Goal: Transaction & Acquisition: Purchase product/service

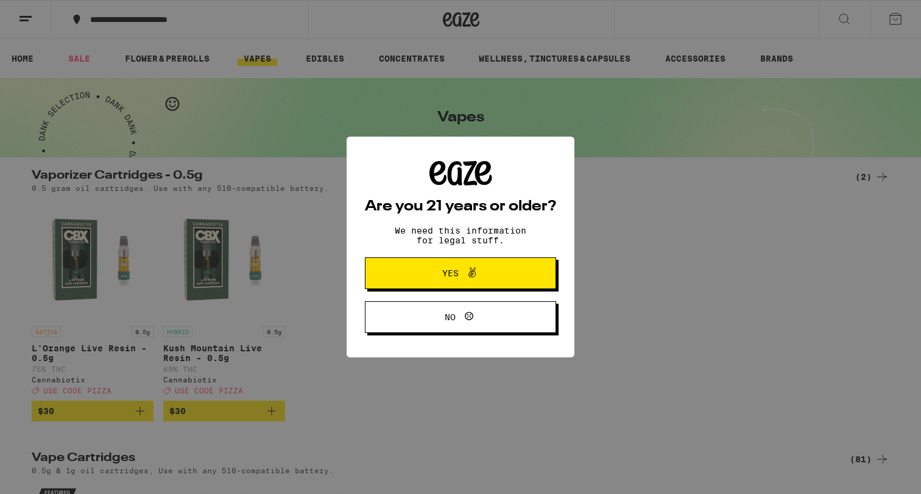
click at [489, 272] on span "Yes" at bounding box center [460, 273] width 93 height 16
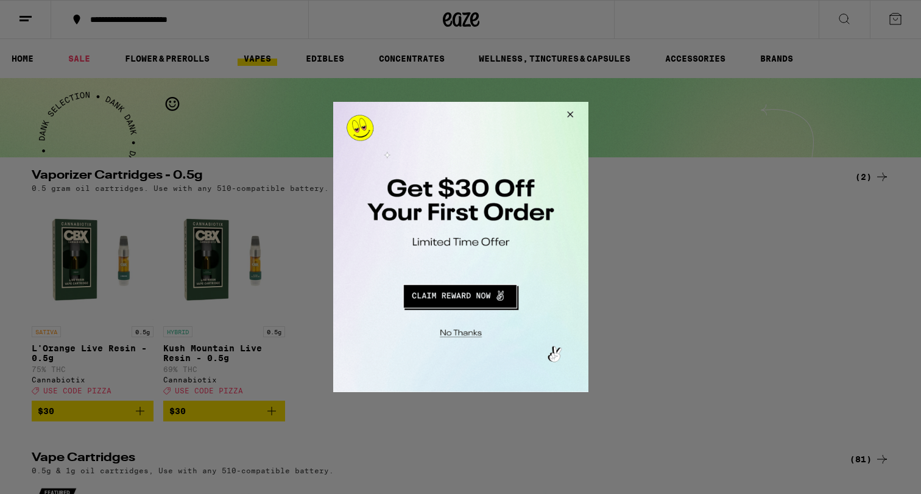
click at [569, 114] on button "Close Modal" at bounding box center [567, 116] width 33 height 29
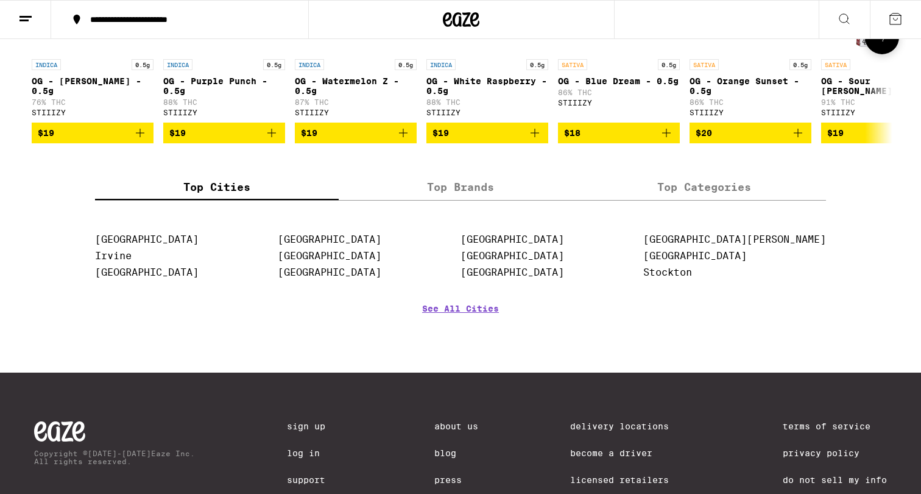
scroll to position [1364, 0]
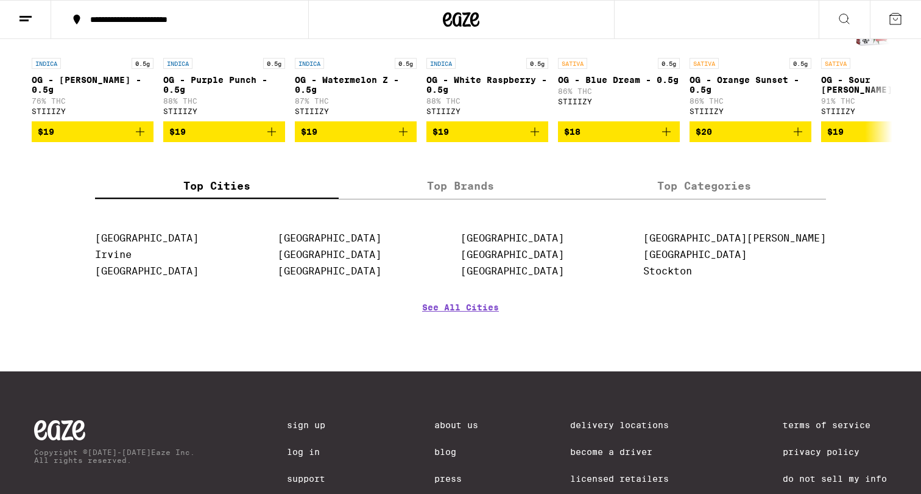
click at [480, 199] on label "Top Brands" at bounding box center [461, 185] width 244 height 26
click at [0, 0] on input "Top Brands" at bounding box center [0, 0] width 0 height 0
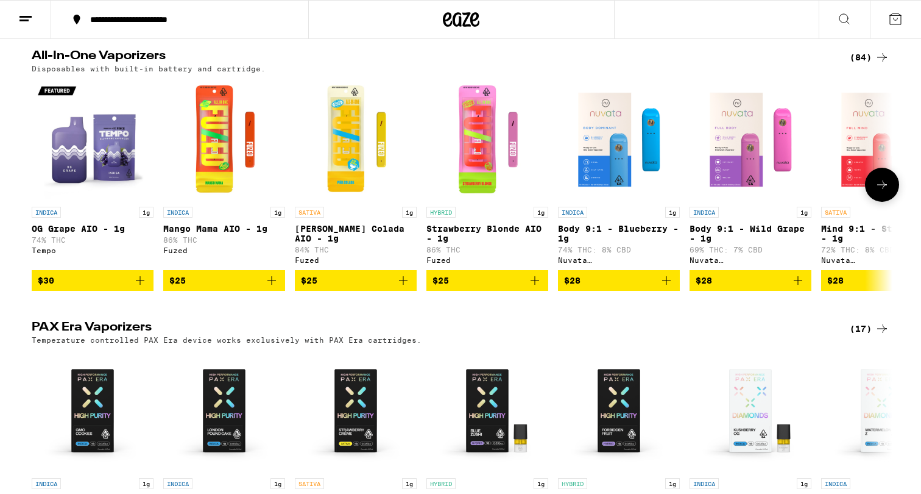
scroll to position [667, 0]
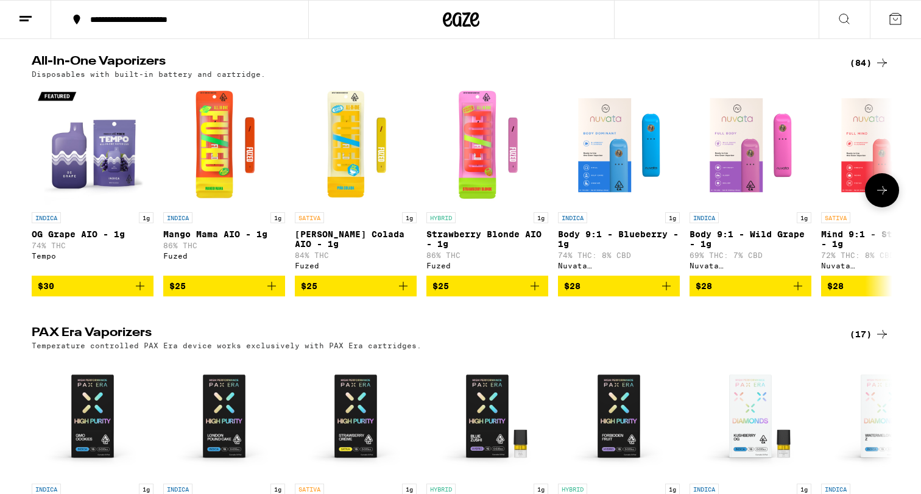
click at [598, 166] on img "Open page for Body 9:1 - Blueberry - 1g from Nuvata (CA)" at bounding box center [619, 145] width 122 height 122
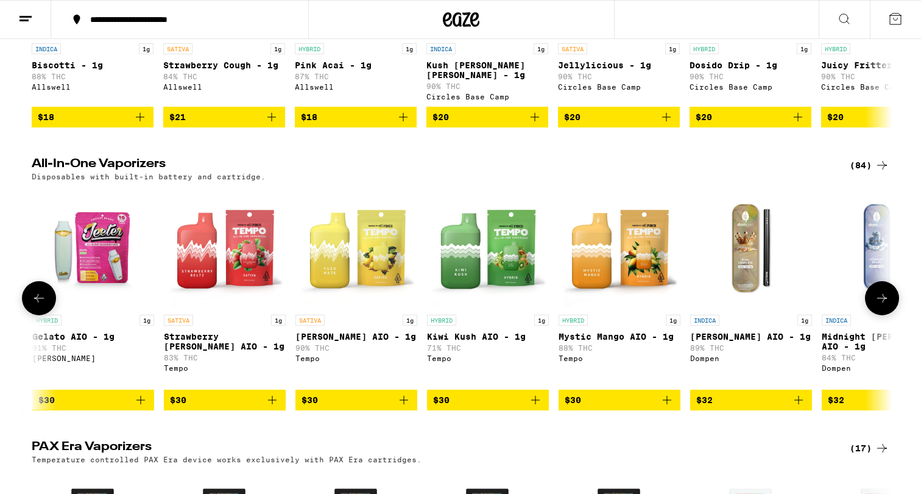
scroll to position [0, 4607]
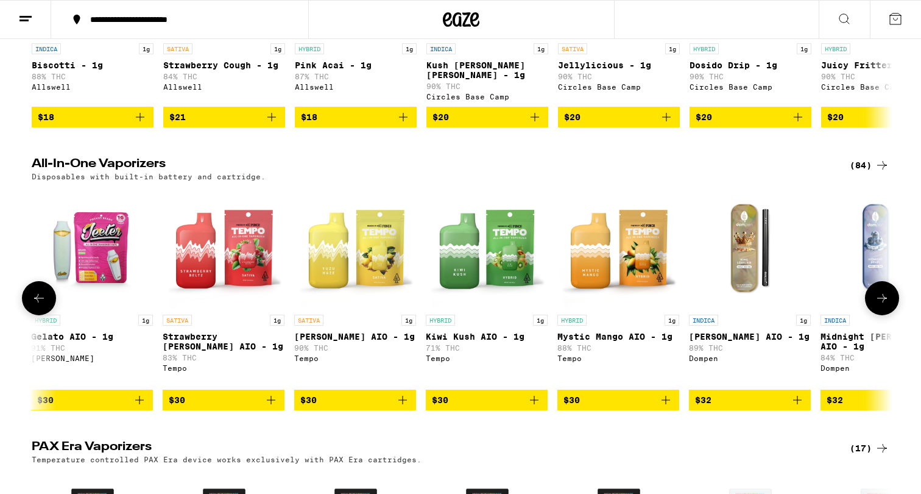
click at [495, 269] on img "Open page for Kiwi Kush AIO - 1g from Tempo" at bounding box center [487, 247] width 122 height 122
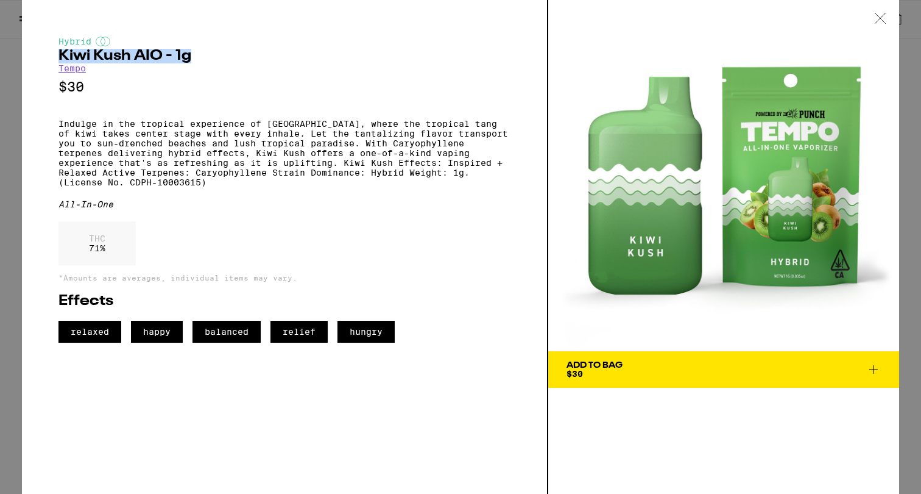
copy h2 "Kiwi Kush AIO - 1g"
drag, startPoint x: 58, startPoint y: 52, endPoint x: 187, endPoint y: 54, distance: 129.2
click at [187, 54] on div "Hybrid Kiwi Kush AIO - 1g Tempo $30 Indulge in the tropical experience of Kiwi …" at bounding box center [285, 247] width 527 height 494
copy h2 "Kiwi Kush AIO - 1g"
click at [692, 367] on span "Add To Bag $30" at bounding box center [724, 369] width 314 height 17
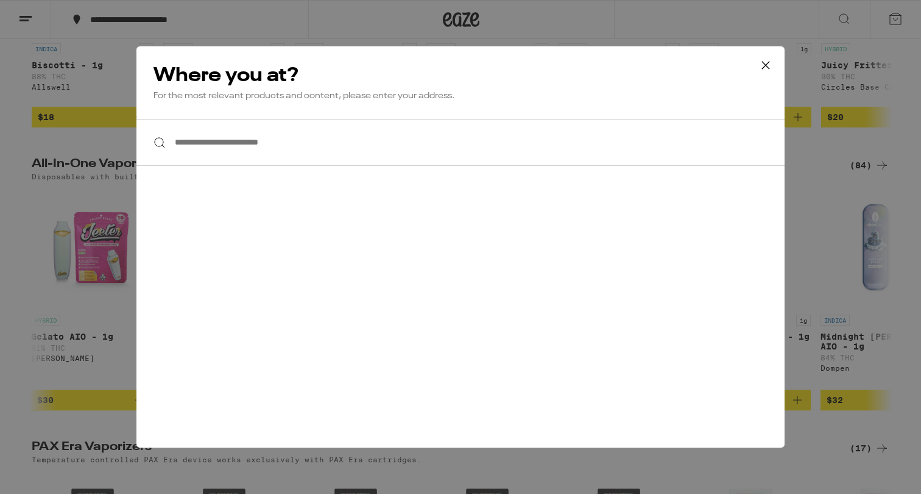
click at [303, 141] on input "**********" at bounding box center [461, 142] width 648 height 47
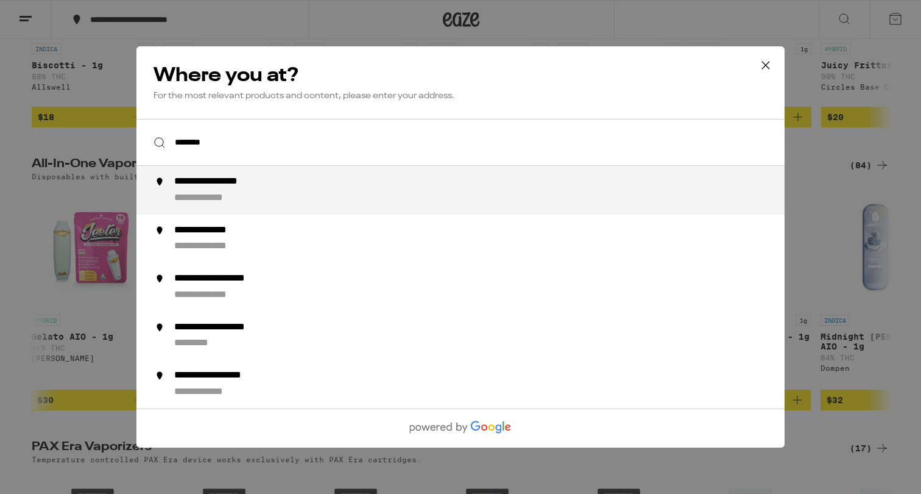
click at [261, 188] on div "**********" at bounding box center [227, 182] width 107 height 13
type input "**********"
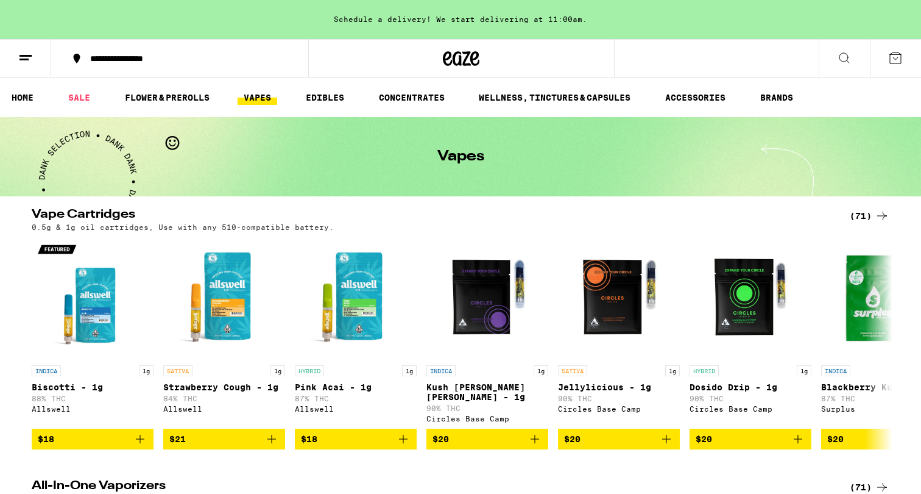
click at [895, 57] on icon at bounding box center [895, 58] width 15 height 15
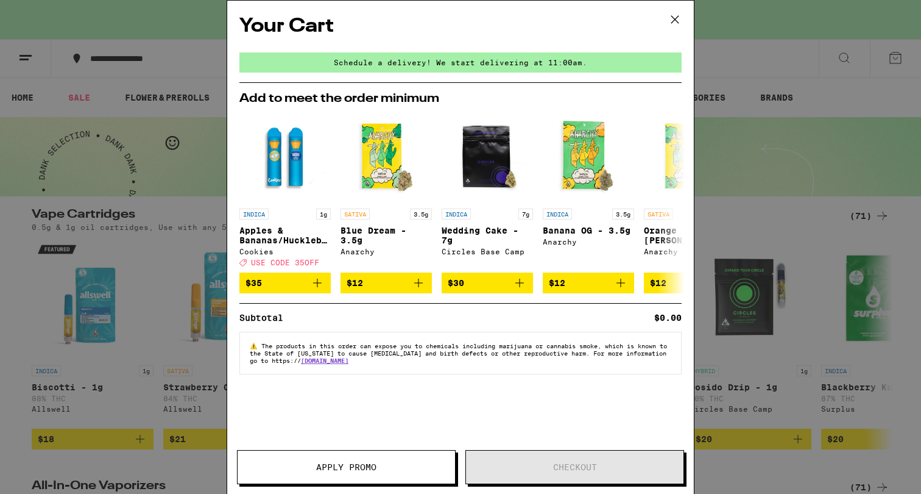
click at [384, 475] on button "Apply Promo" at bounding box center [346, 467] width 219 height 34
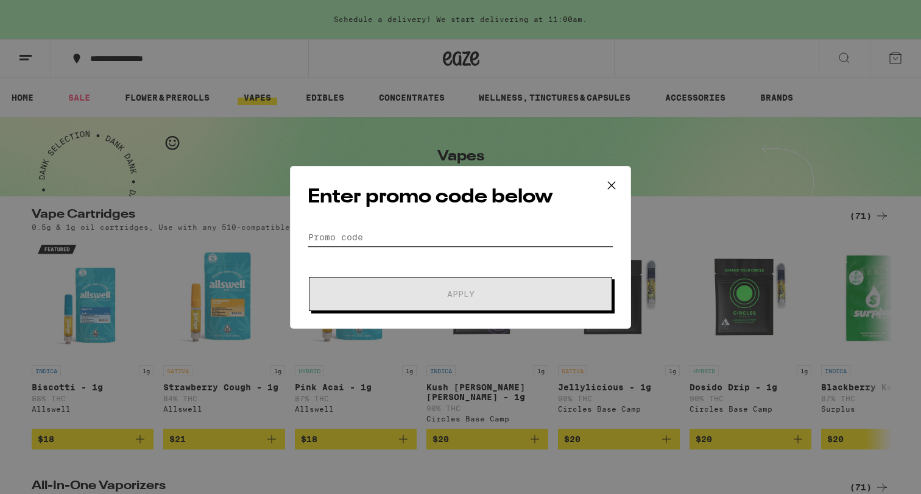
click at [432, 242] on input "Promo Code" at bounding box center [461, 237] width 306 height 18
paste input "WKND"
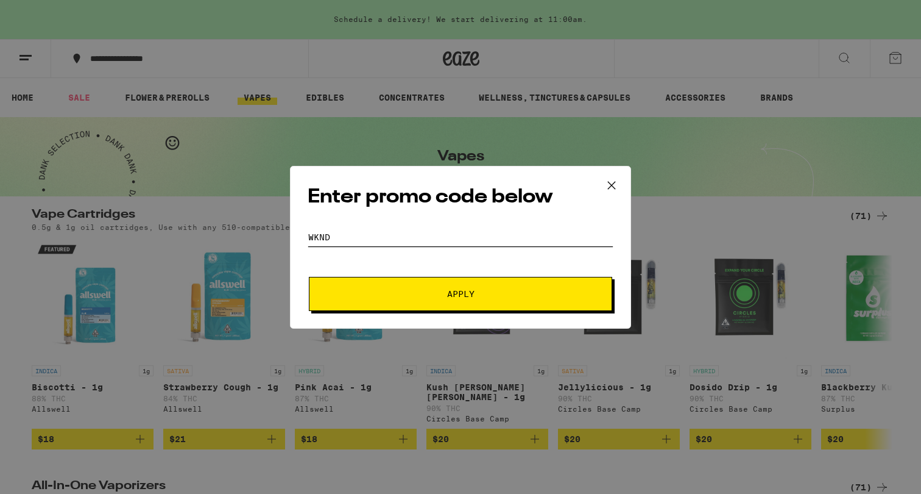
type input "WKND"
click at [417, 287] on button "Apply" at bounding box center [460, 294] width 303 height 34
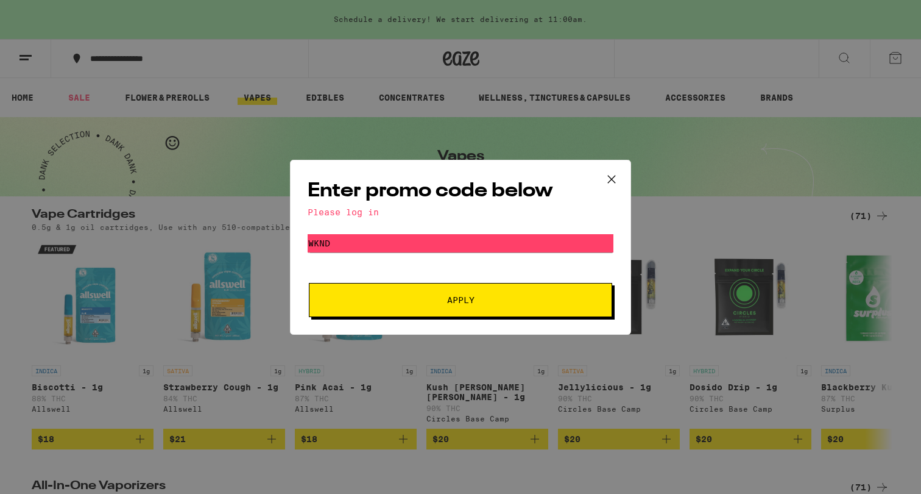
click at [608, 178] on icon at bounding box center [612, 179] width 18 height 18
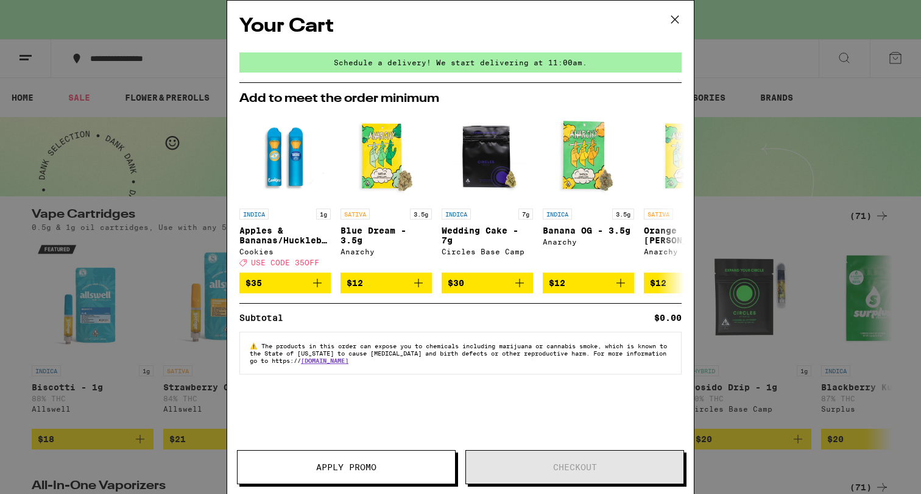
click at [737, 58] on div "Your Cart Schedule a delivery! We start delivering at 11:00am. Add to meet the …" at bounding box center [460, 247] width 921 height 494
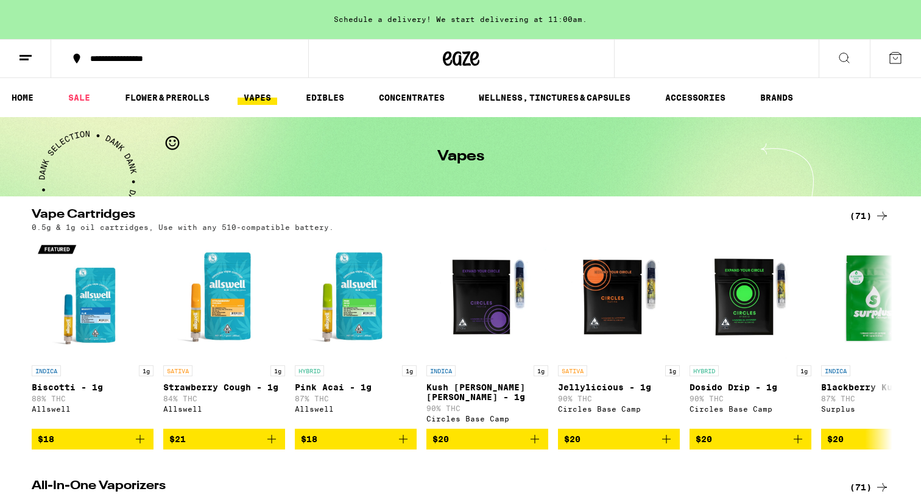
click at [27, 62] on icon at bounding box center [25, 58] width 15 height 15
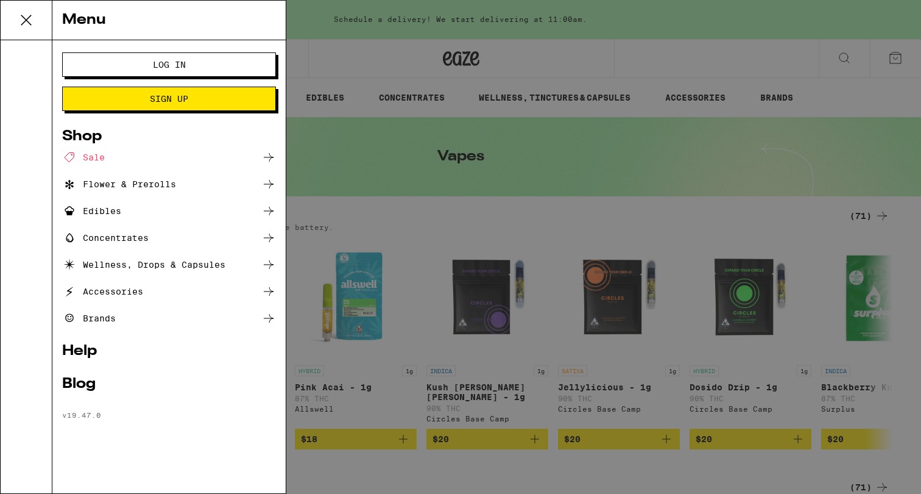
click at [97, 66] on button "Log In" at bounding box center [169, 64] width 214 height 24
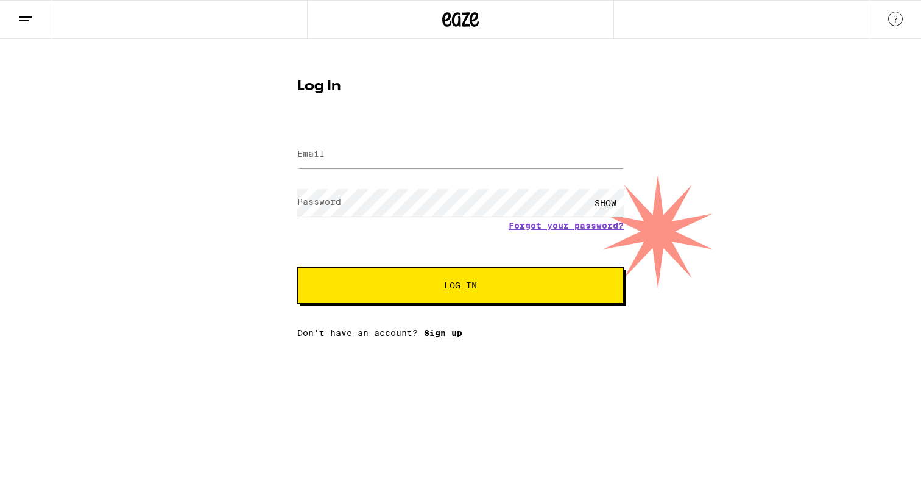
click at [431, 336] on link "Sign up" at bounding box center [443, 333] width 38 height 10
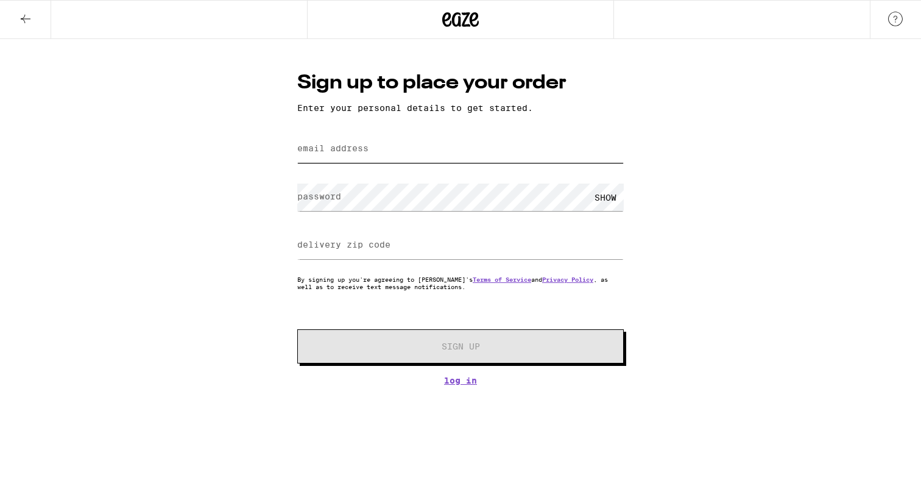
click at [391, 151] on input "email address" at bounding box center [460, 148] width 327 height 27
click at [0, 385] on com-1password-button at bounding box center [0, 385] width 0 height 0
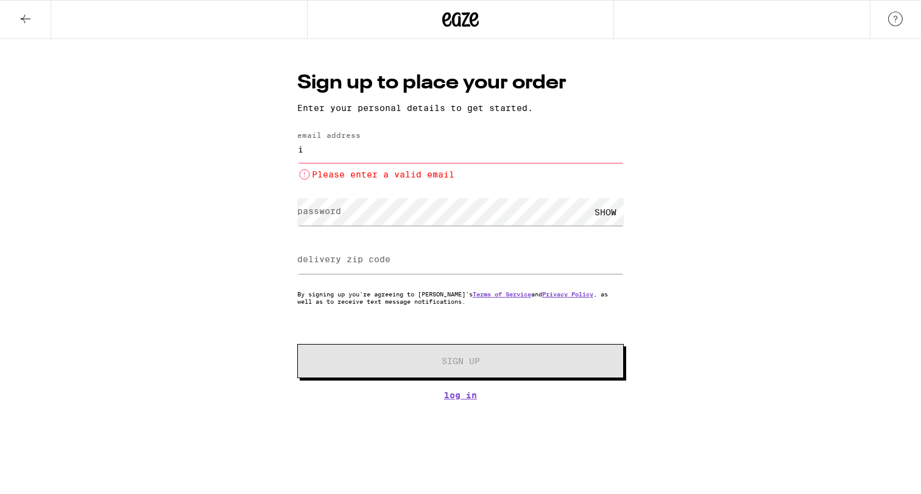
click at [227, 163] on div "Sign up to place your order Enter your personal details to get started. email a…" at bounding box center [460, 219] width 921 height 361
click at [340, 155] on input "i" at bounding box center [460, 148] width 327 height 27
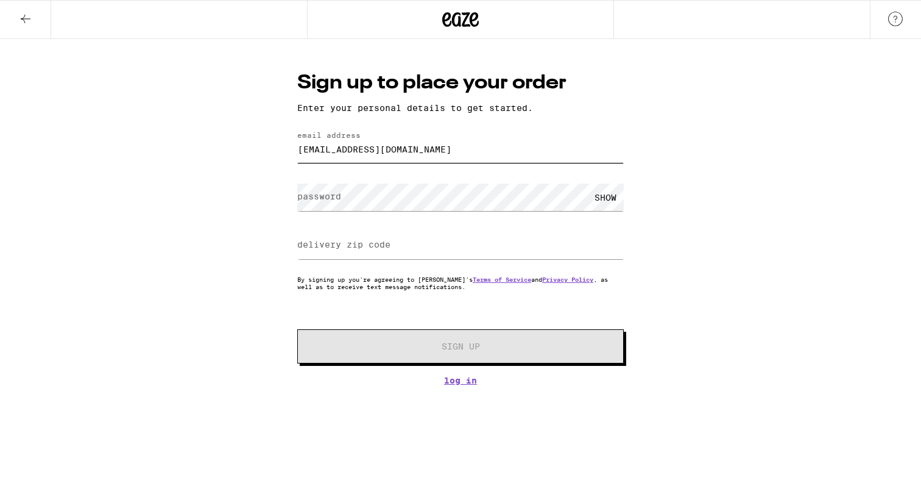
type input "[EMAIL_ADDRESS][DOMAIN_NAME]"
click at [199, 207] on div "Sign up to place your order Enter your personal details to get started. email a…" at bounding box center [460, 212] width 921 height 346
click at [322, 201] on label "password" at bounding box center [319, 196] width 44 height 10
click at [553, 245] on input "delivery zip code" at bounding box center [460, 245] width 327 height 27
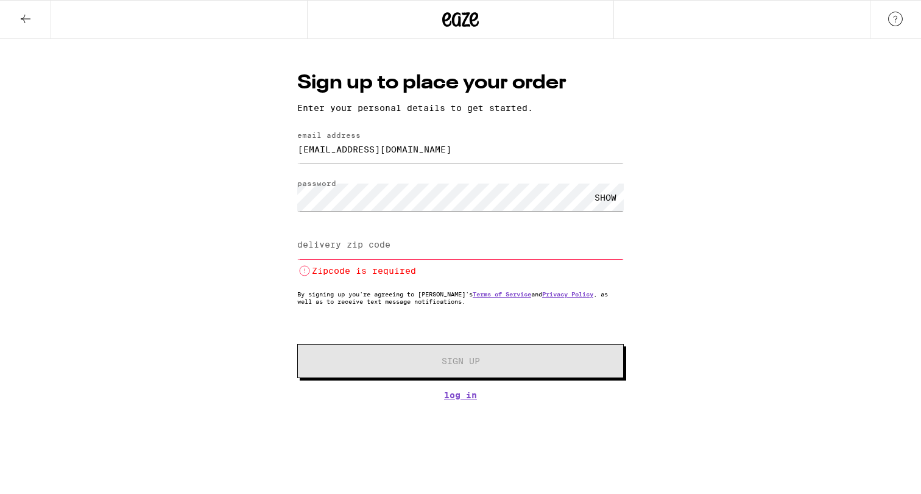
click at [400, 251] on input "delivery zip code" at bounding box center [460, 245] width 327 height 27
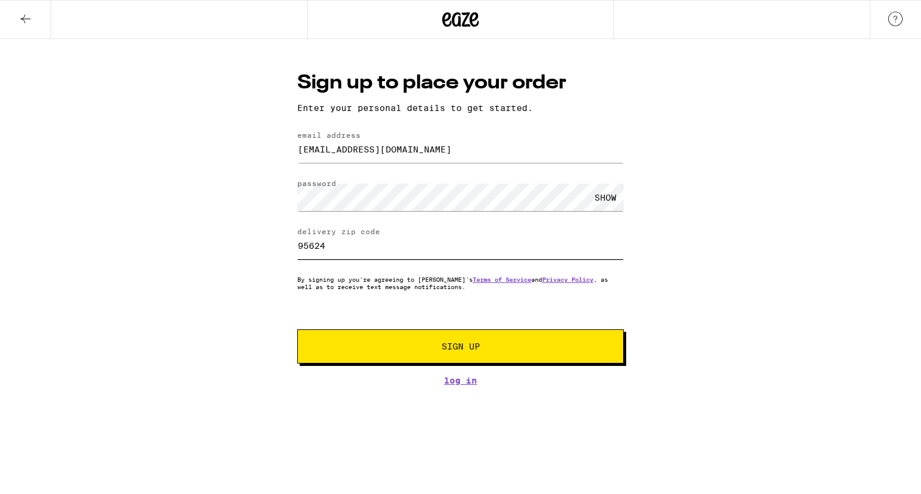
type input "95624"
click at [261, 308] on div "Sign up to place your order Enter your personal details to get started. email a…" at bounding box center [460, 212] width 921 height 346
click at [333, 341] on button "Sign Up" at bounding box center [460, 346] width 327 height 34
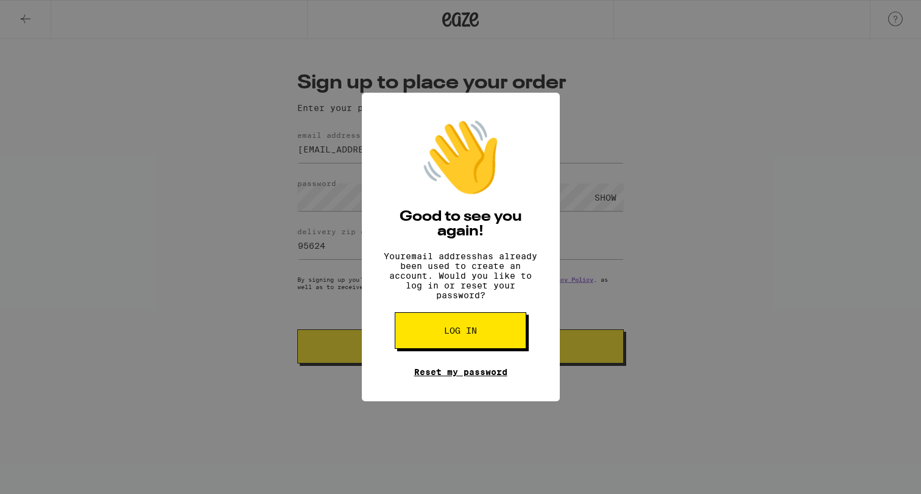
click at [433, 377] on link "Reset my password" at bounding box center [460, 372] width 93 height 10
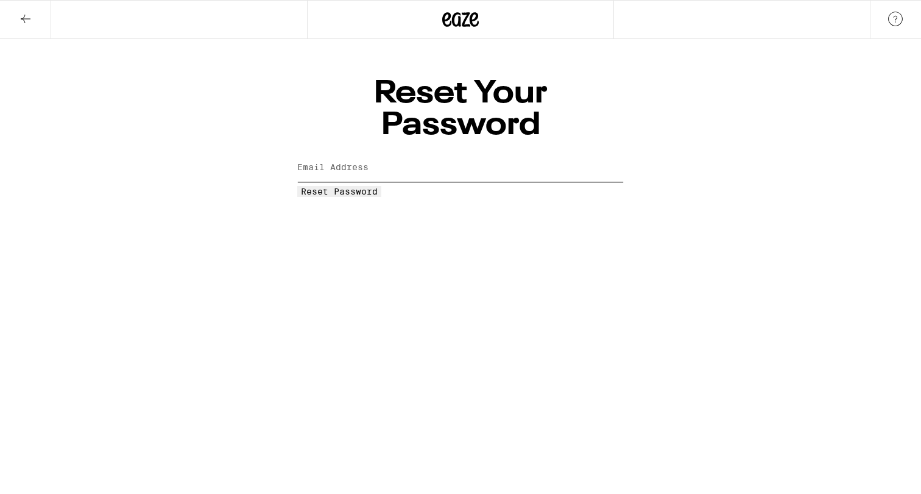
click at [424, 154] on input "Email Address" at bounding box center [460, 167] width 327 height 27
type input "[EMAIL_ADDRESS][DOMAIN_NAME]"
click at [402, 192] on html "Reset Your Password Email Address [EMAIL_ADDRESS][DOMAIN_NAME] Reset Password W…" at bounding box center [460, 98] width 921 height 197
click at [378, 186] on span "Reset Password" at bounding box center [339, 191] width 77 height 10
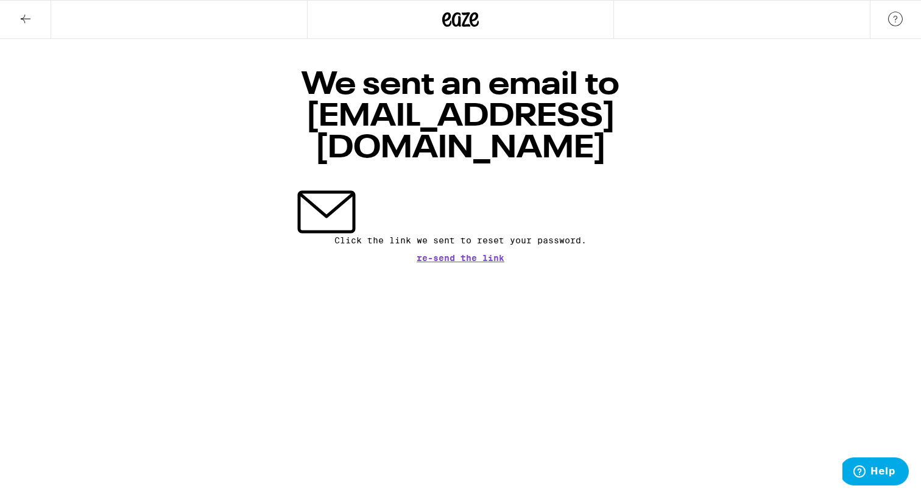
click at [26, 22] on icon at bounding box center [25, 19] width 15 height 15
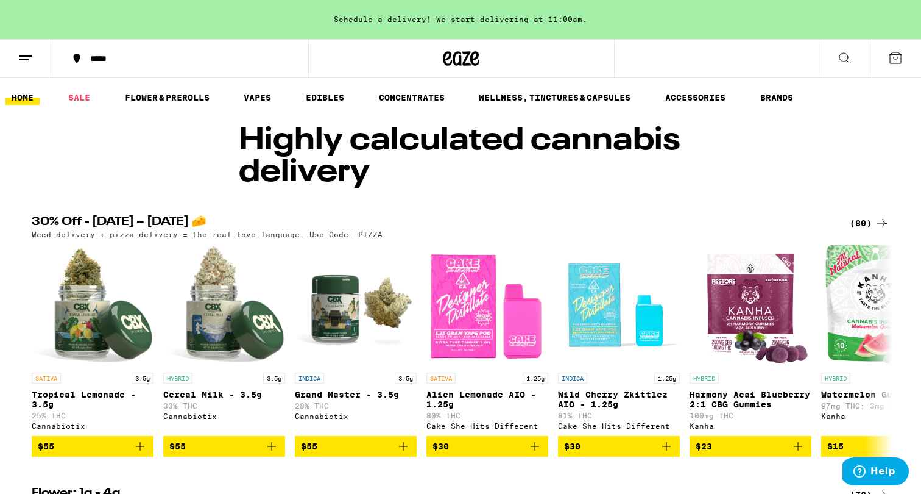
click at [26, 22] on div "Schedule a delivery! We start delivering at 11:00am." at bounding box center [460, 19] width 921 height 39
click at [893, 55] on icon at bounding box center [895, 58] width 15 height 15
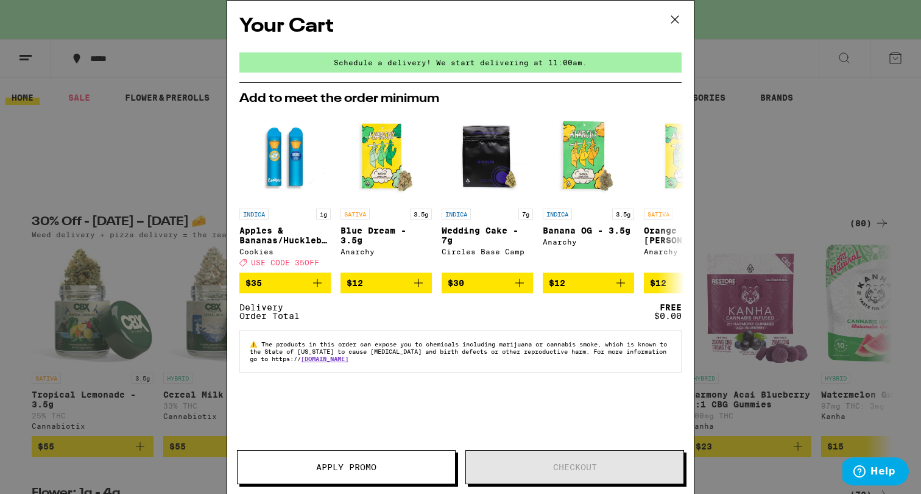
click at [675, 22] on icon at bounding box center [675, 19] width 18 height 18
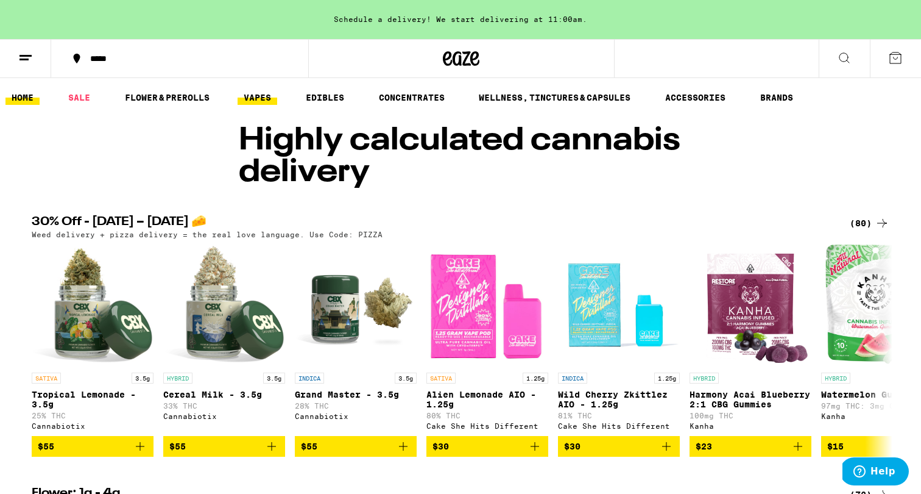
click at [256, 99] on link "VAPES" at bounding box center [258, 97] width 40 height 15
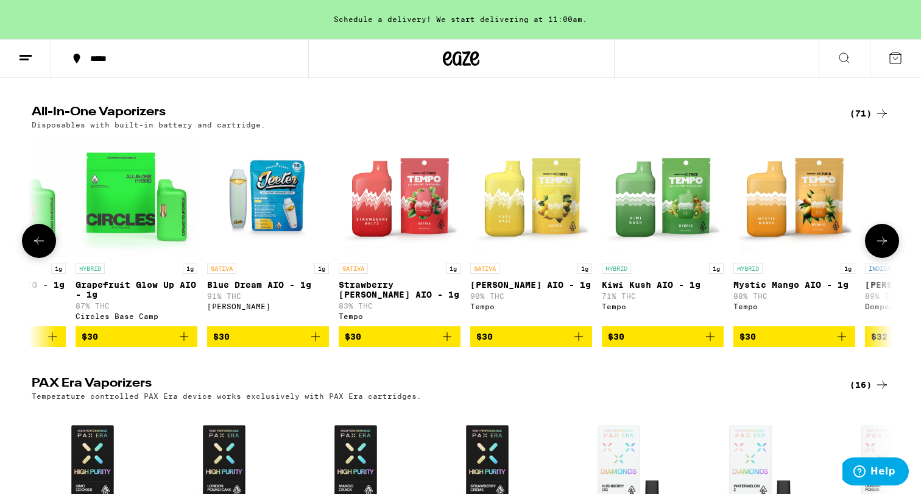
scroll to position [0, 3514]
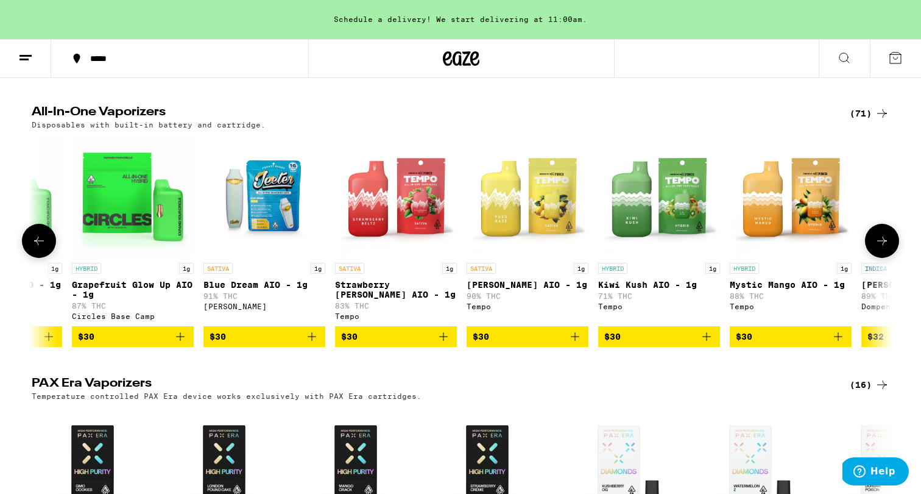
click at [663, 226] on img "Open page for Kiwi Kush AIO - 1g from Tempo" at bounding box center [659, 196] width 122 height 122
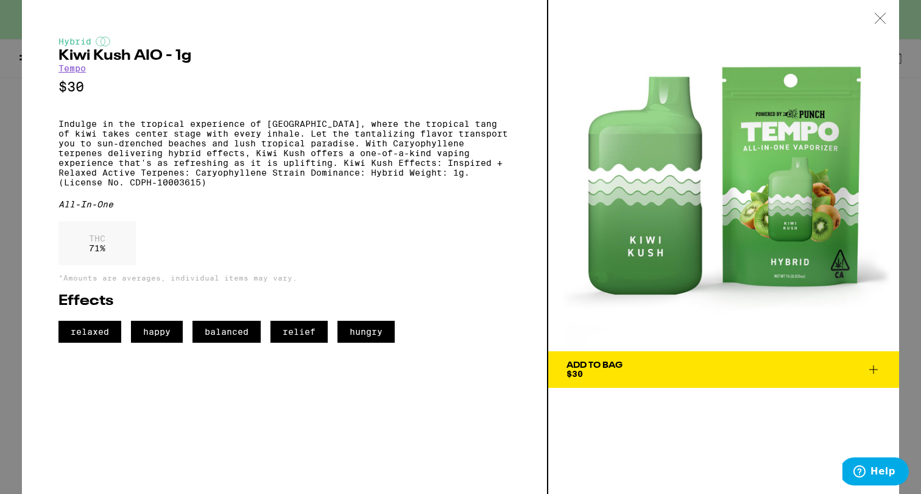
click at [618, 369] on div "Add To Bag $30" at bounding box center [595, 369] width 56 height 17
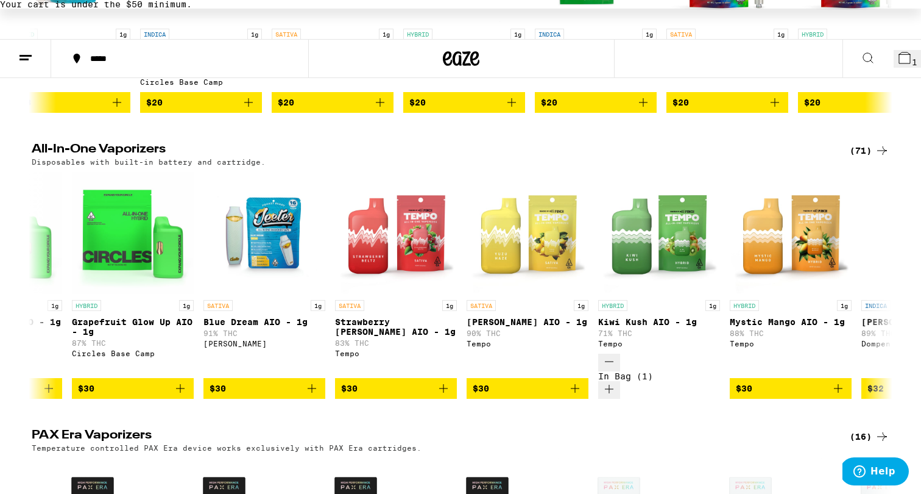
click at [899, 57] on icon at bounding box center [904, 57] width 11 height 11
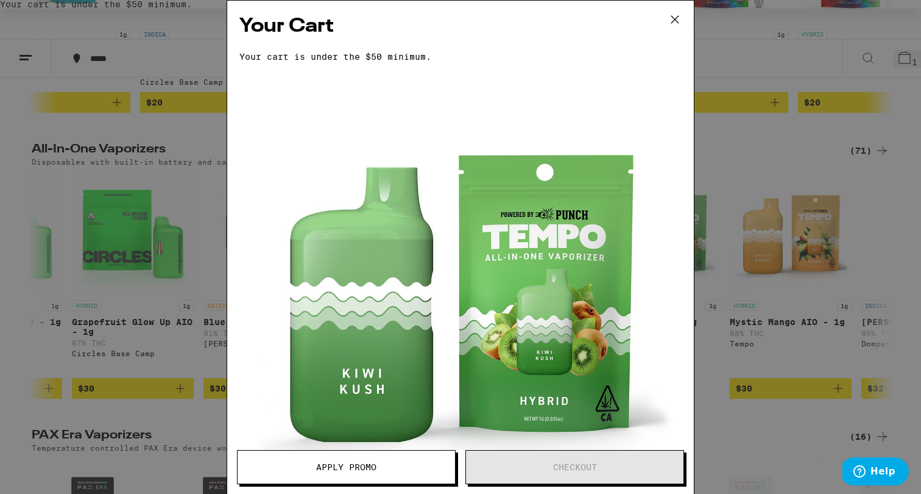
click at [416, 463] on span "Apply Promo" at bounding box center [347, 467] width 218 height 9
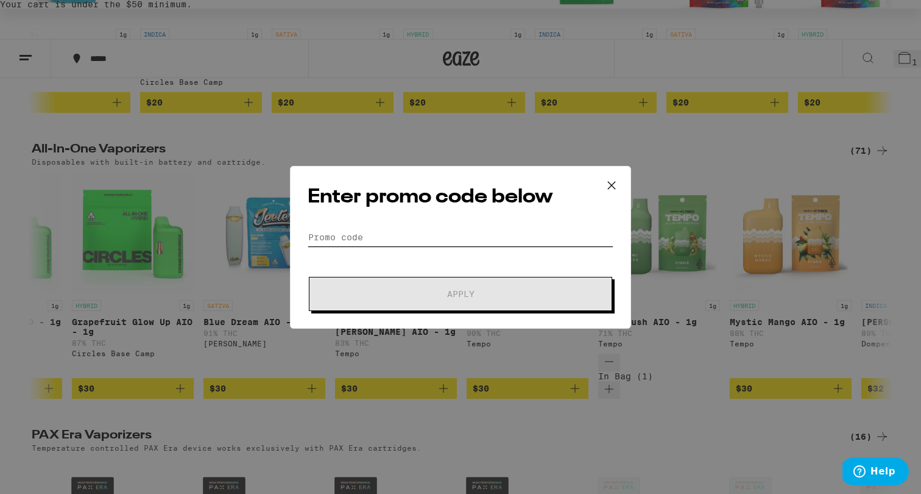
click at [439, 239] on input "Promo Code" at bounding box center [461, 237] width 306 height 18
paste input "WKND"
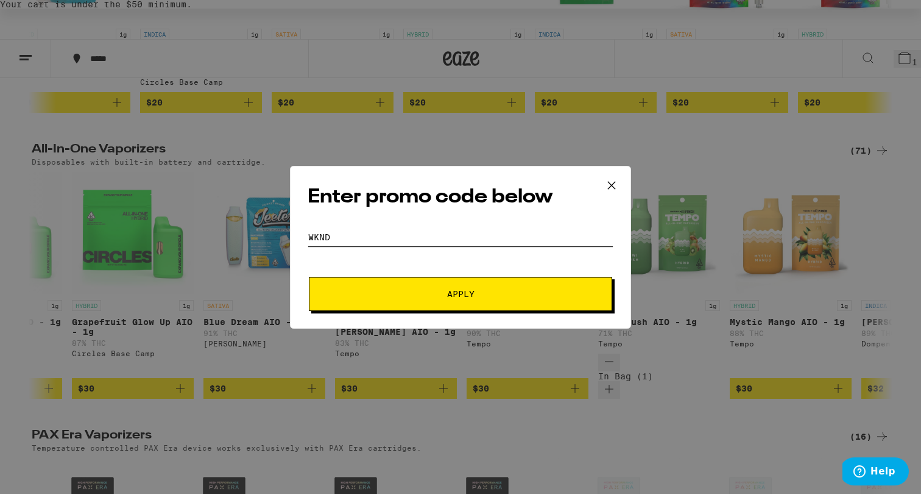
type input "WKND"
click at [410, 289] on span "Apply" at bounding box center [460, 293] width 219 height 9
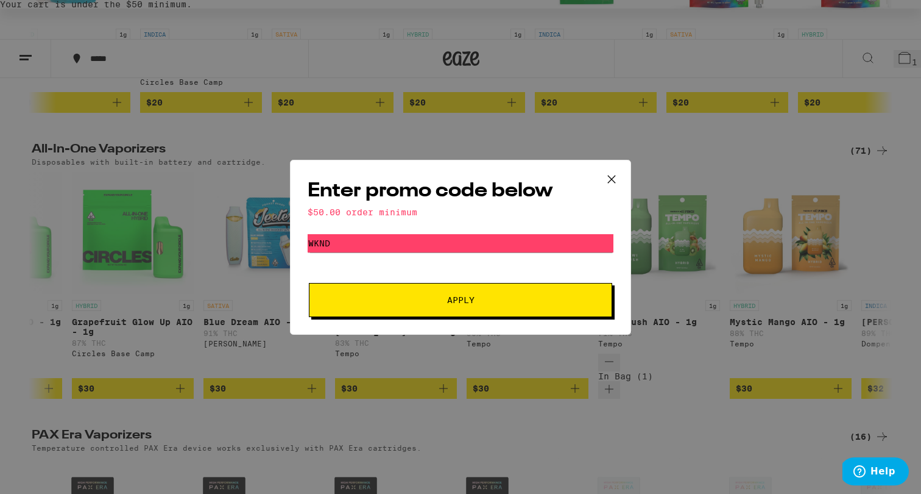
click at [610, 179] on icon at bounding box center [612, 179] width 18 height 18
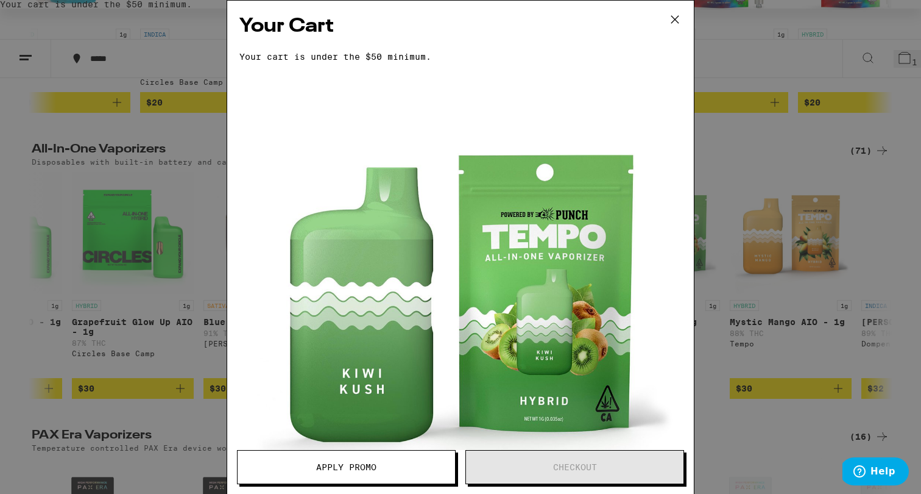
click at [341, 467] on span "Apply Promo" at bounding box center [346, 467] width 60 height 9
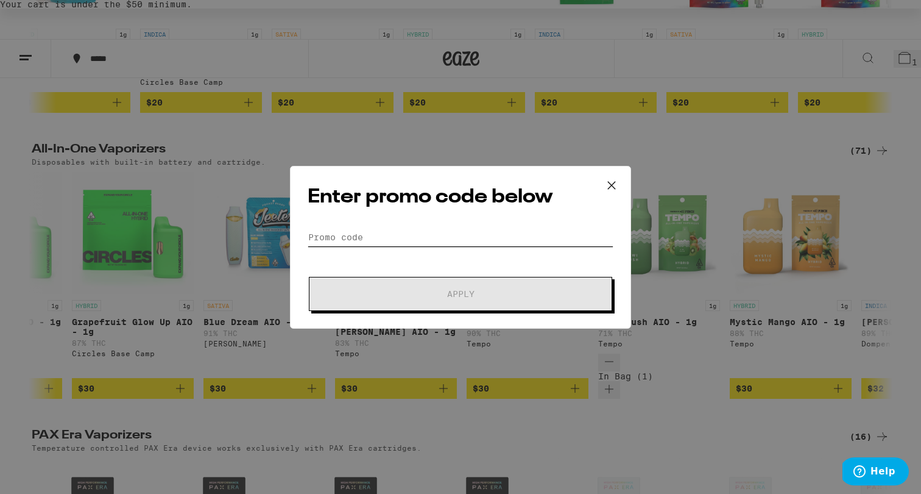
click at [373, 233] on input "Promo Code" at bounding box center [461, 237] width 306 height 18
paste input "TERPS"
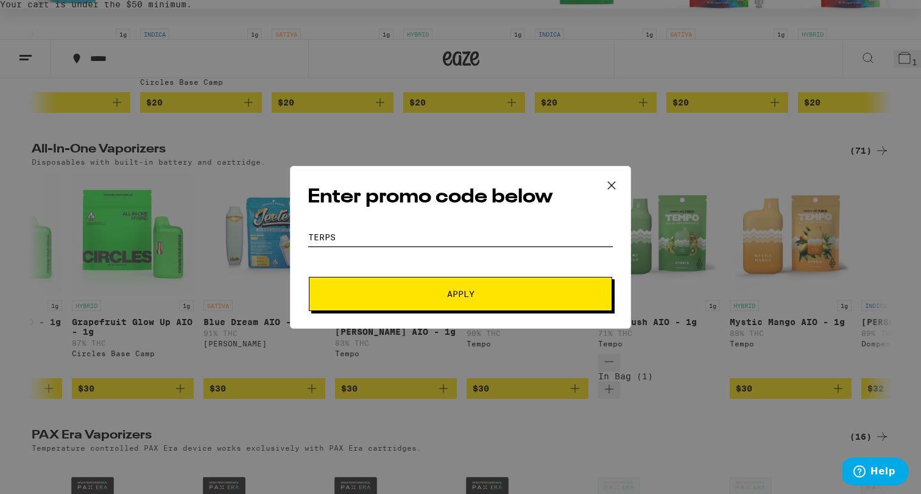
type input "TERPS"
click at [366, 289] on span "Apply" at bounding box center [460, 293] width 219 height 9
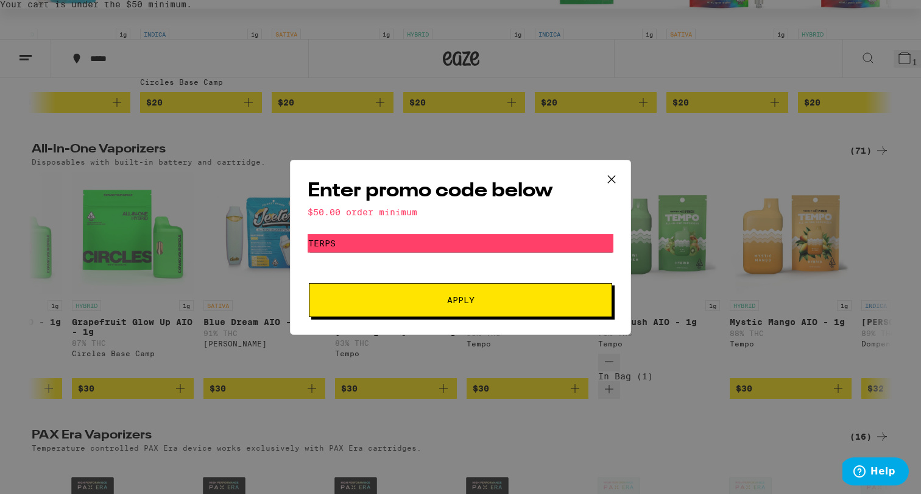
click at [609, 179] on icon at bounding box center [612, 179] width 18 height 18
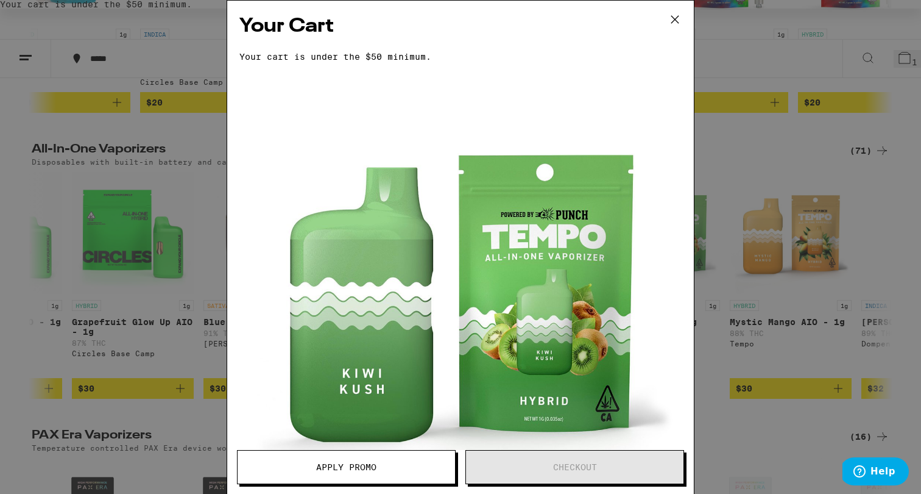
click at [673, 23] on icon at bounding box center [675, 19] width 18 height 18
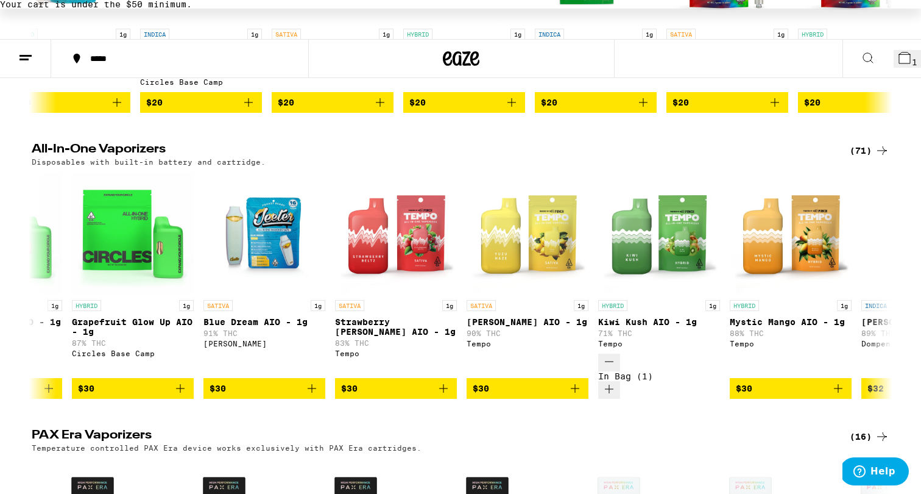
click at [894, 56] on button "1" at bounding box center [907, 59] width 27 height 18
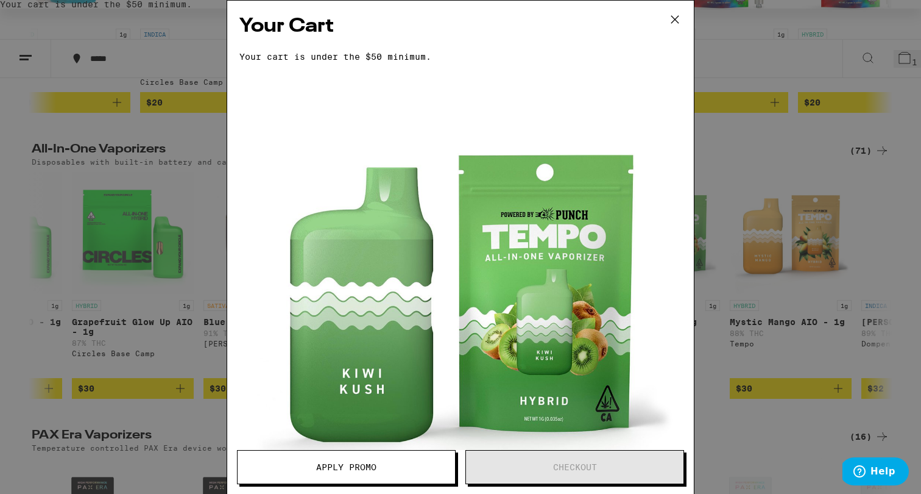
click at [678, 23] on icon at bounding box center [675, 19] width 18 height 18
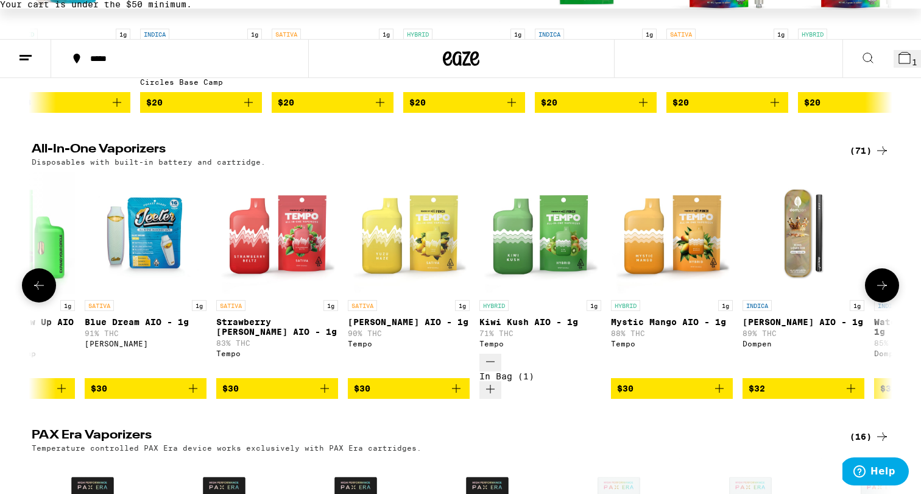
scroll to position [0, 3634]
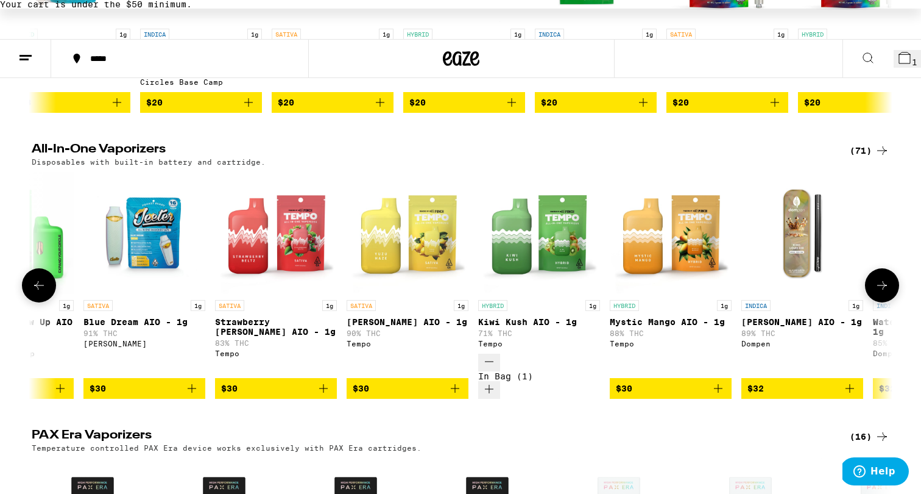
click at [301, 225] on img "Open page for Strawberry Beltz AIO - 1g from Tempo" at bounding box center [276, 233] width 122 height 122
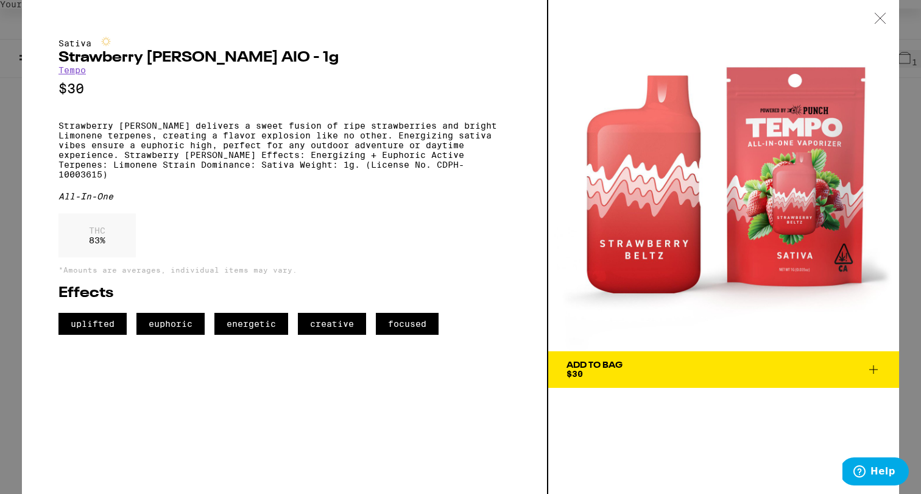
click at [612, 361] on div "Add To Bag" at bounding box center [595, 365] width 56 height 9
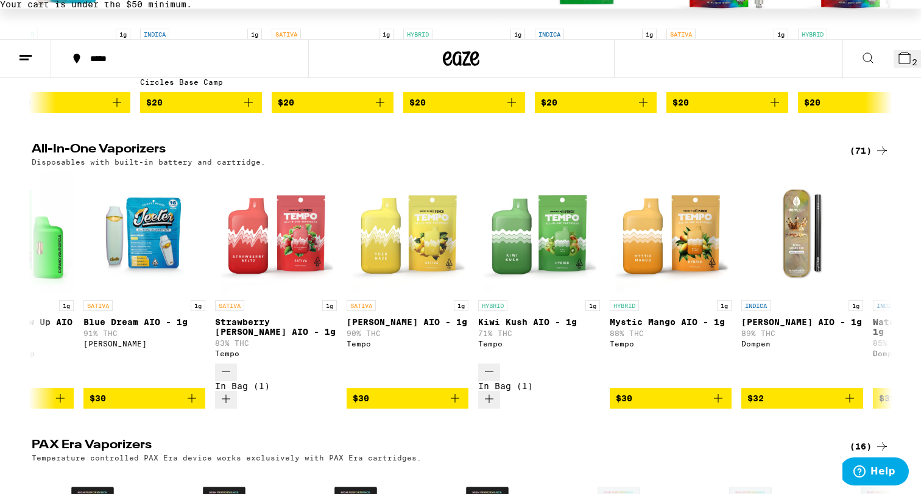
click at [895, 65] on button "2" at bounding box center [907, 59] width 27 height 18
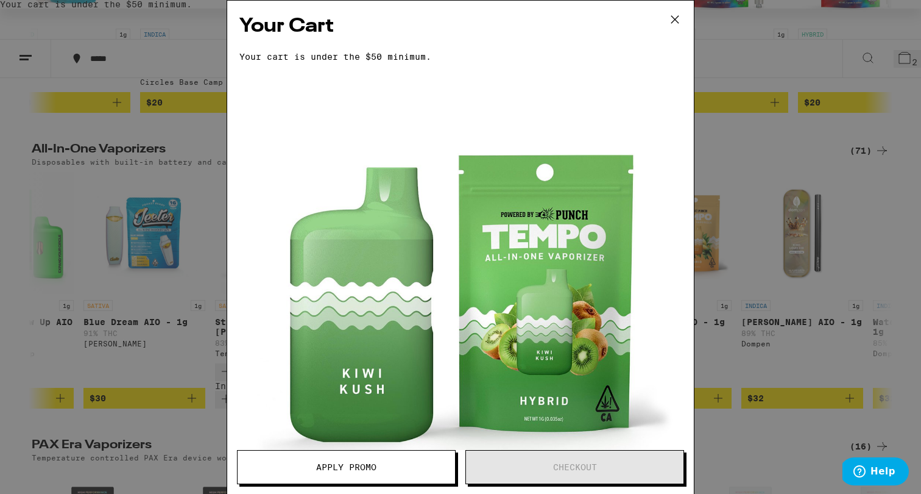
click at [296, 459] on button "Apply Promo" at bounding box center [346, 467] width 219 height 34
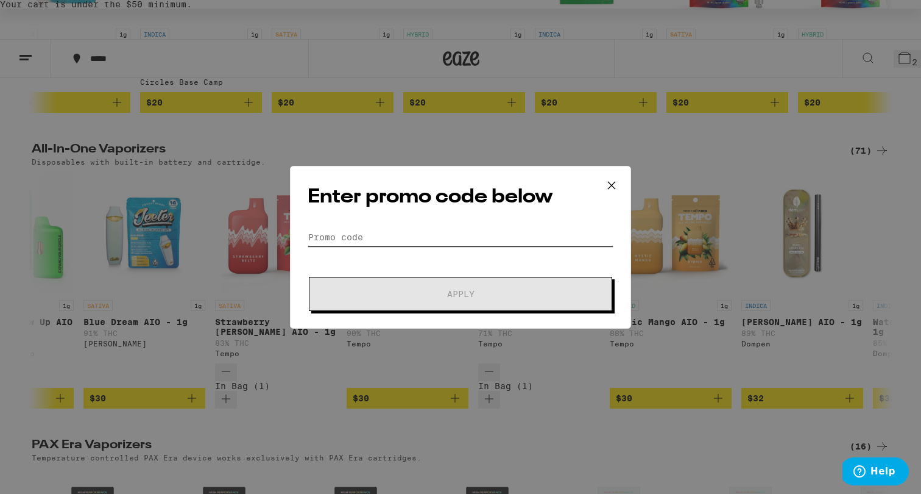
click at [361, 238] on input "Promo Code" at bounding box center [461, 237] width 306 height 18
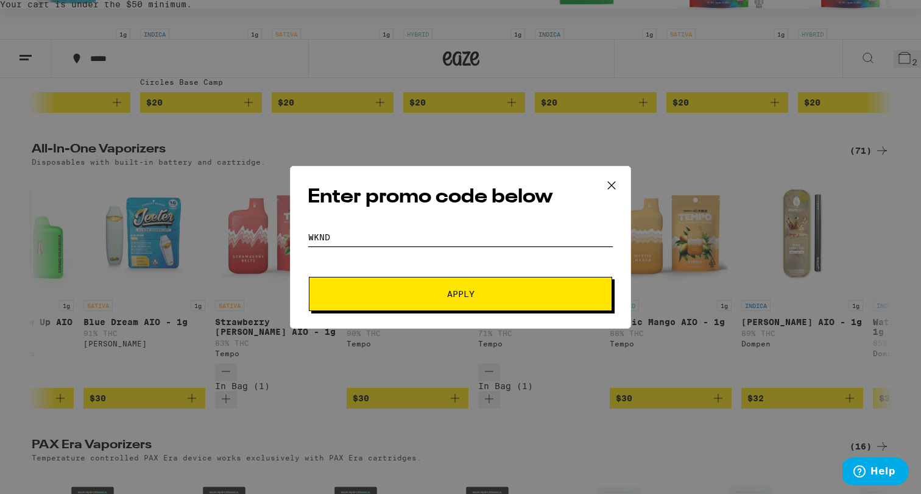
type input "WKND"
click at [373, 299] on button "Apply" at bounding box center [460, 294] width 303 height 34
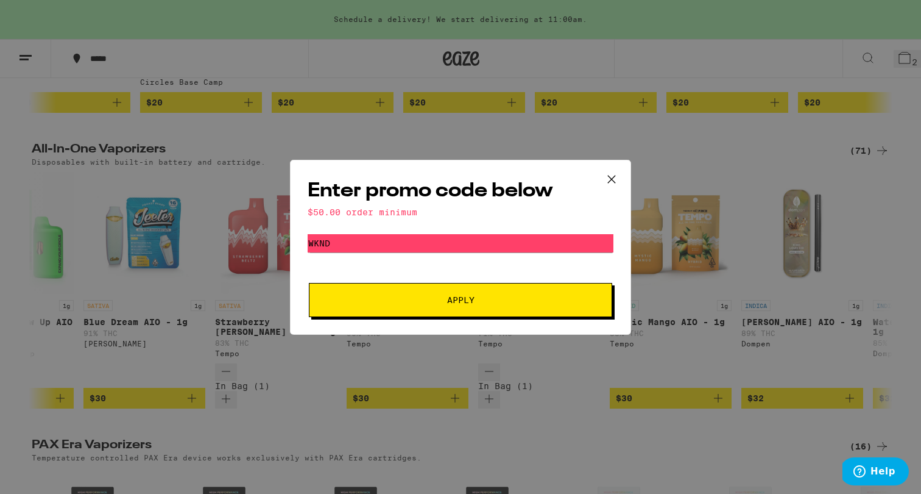
click at [378, 299] on span "Apply" at bounding box center [460, 300] width 219 height 9
click at [611, 179] on icon at bounding box center [611, 178] width 7 height 7
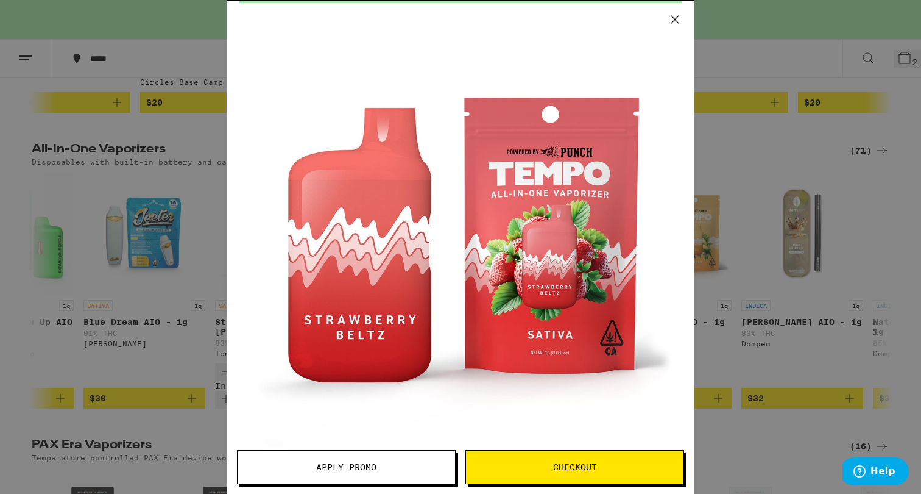
scroll to position [79, 0]
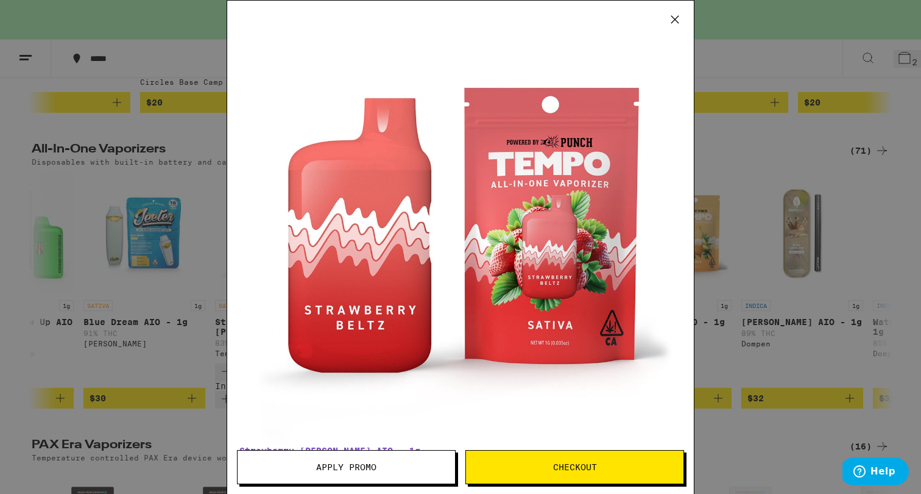
click at [372, 463] on span "Apply Promo" at bounding box center [346, 467] width 60 height 9
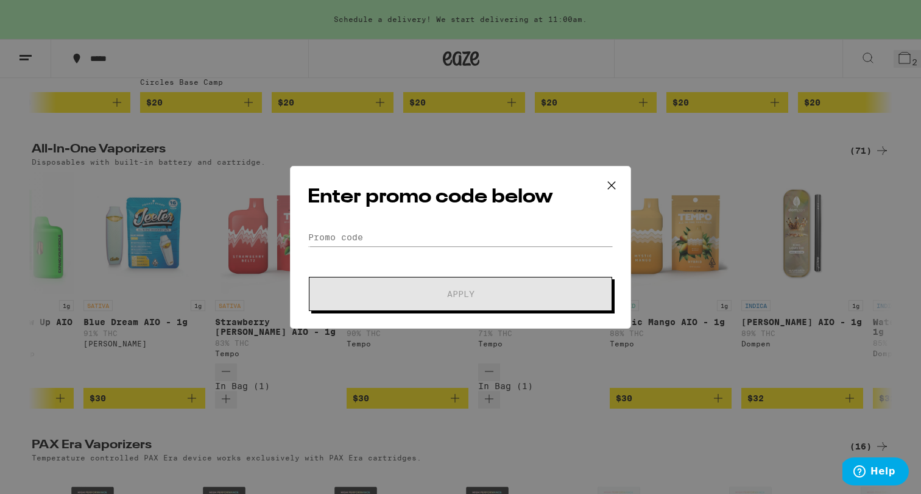
click at [394, 227] on div "Enter promo code below Promo Code Apply" at bounding box center [460, 247] width 341 height 163
click at [390, 233] on input "Promo Code" at bounding box center [461, 237] width 306 height 18
paste input "TERPS"
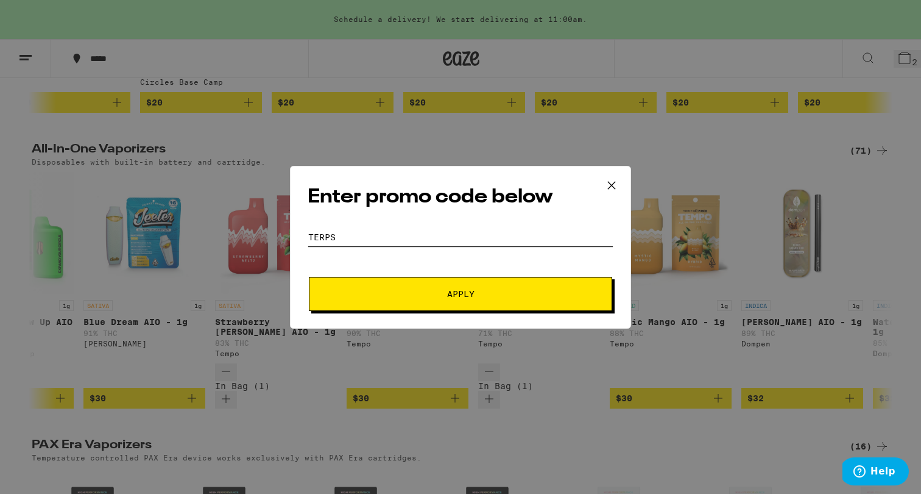
type input "TERPS"
click at [366, 291] on span "Apply" at bounding box center [460, 293] width 219 height 9
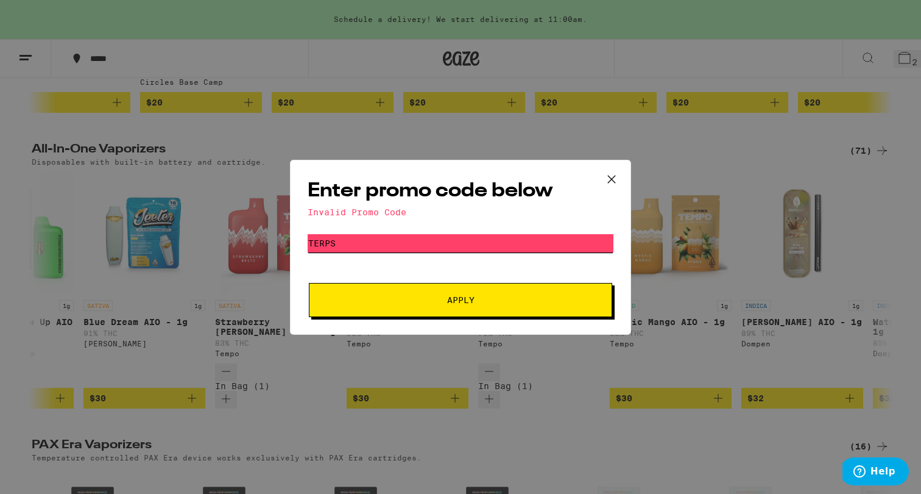
click at [366, 244] on input "TERPS" at bounding box center [461, 243] width 306 height 18
drag, startPoint x: 366, startPoint y: 244, endPoint x: 261, endPoint y: 239, distance: 105.6
click at [261, 239] on div "Enter promo code below Invalid Promo Code Promo Code TERPS Apply" at bounding box center [460, 247] width 921 height 494
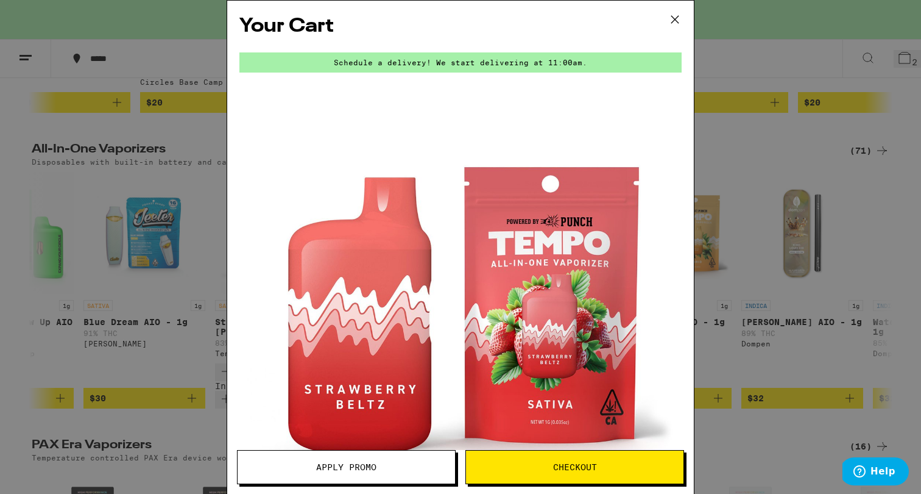
click at [400, 463] on span "Apply Promo" at bounding box center [347, 467] width 218 height 9
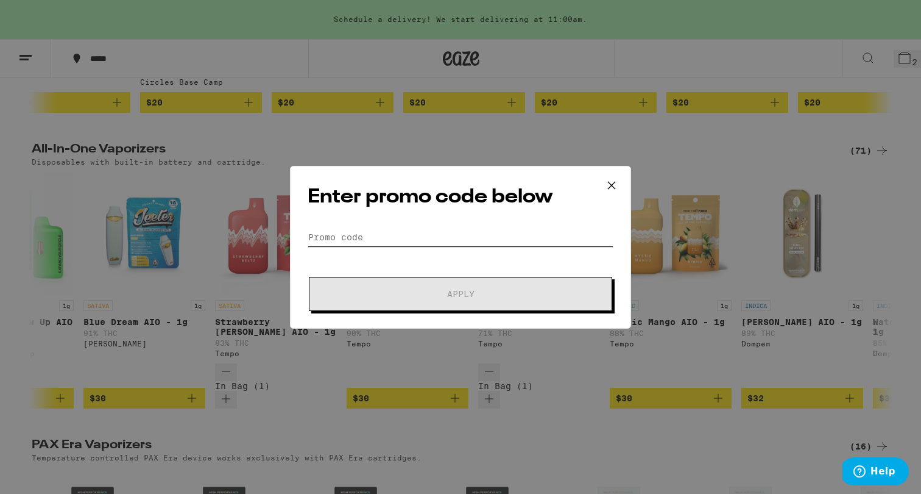
click at [355, 233] on input "Promo Code" at bounding box center [461, 237] width 306 height 18
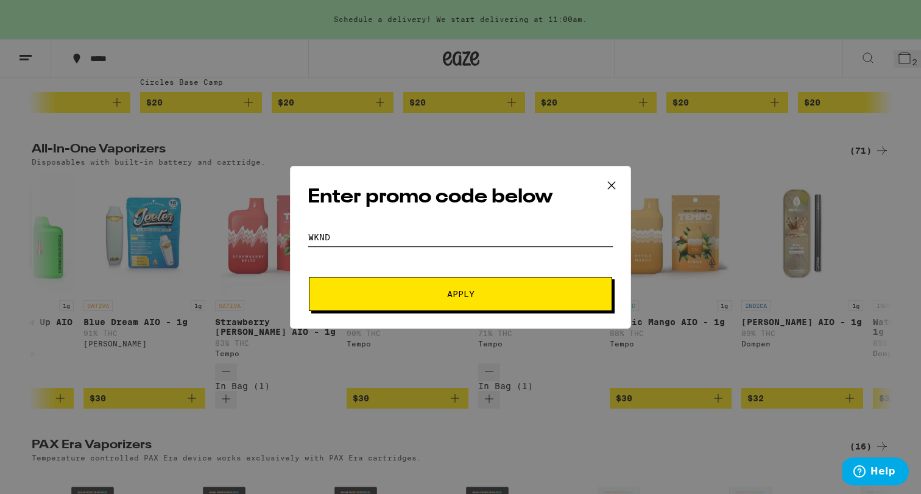
type input "WKND"
click at [371, 297] on span "Apply" at bounding box center [460, 293] width 219 height 9
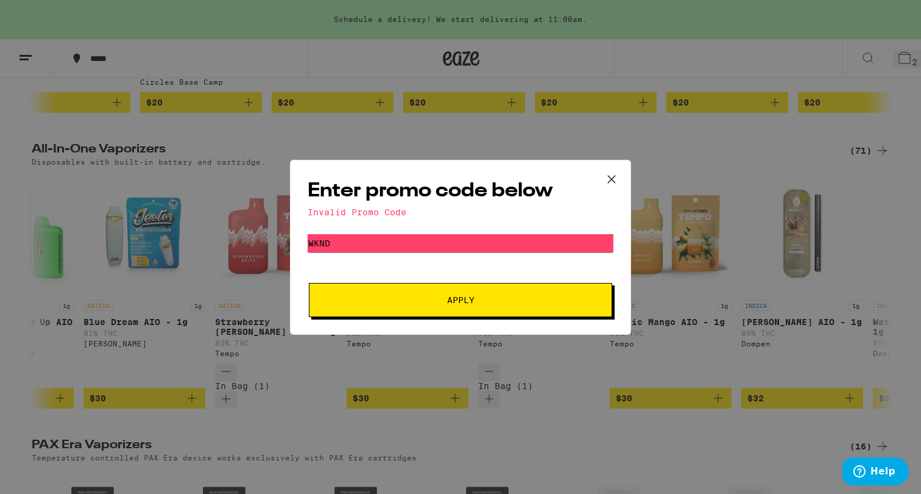
click at [609, 177] on icon at bounding box center [612, 179] width 18 height 18
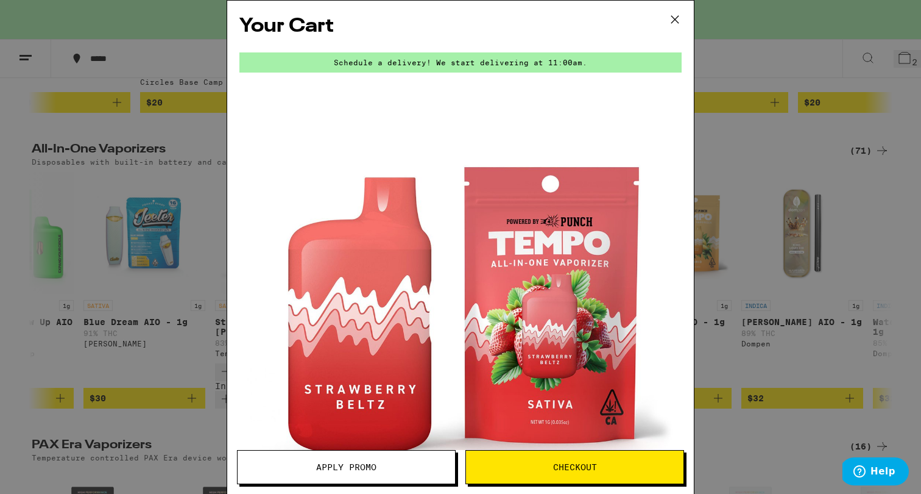
click at [675, 22] on icon at bounding box center [675, 19] width 18 height 18
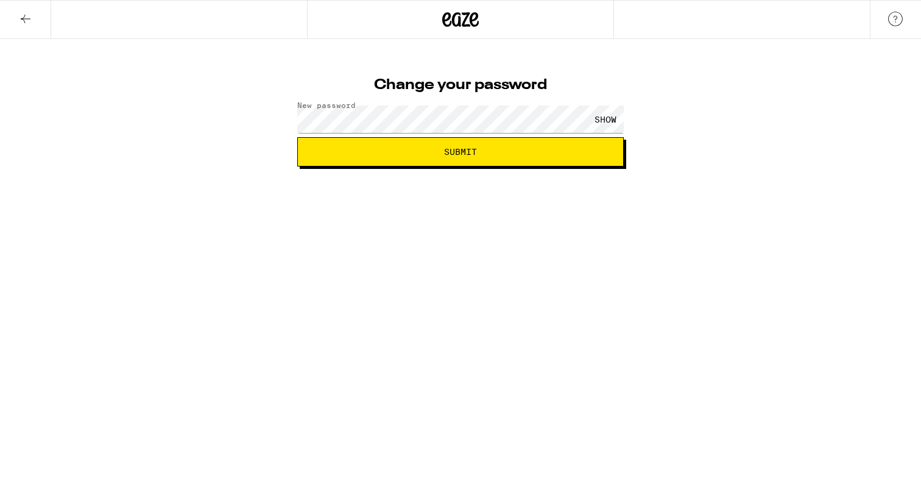
click at [492, 158] on button "Submit" at bounding box center [460, 151] width 327 height 29
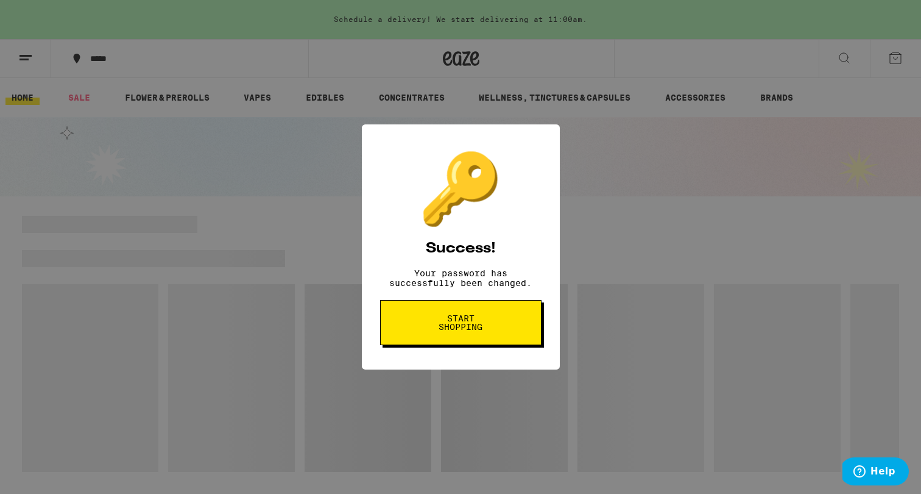
click at [0, 0] on span "Start shopping" at bounding box center [0, 0] width 0 height 0
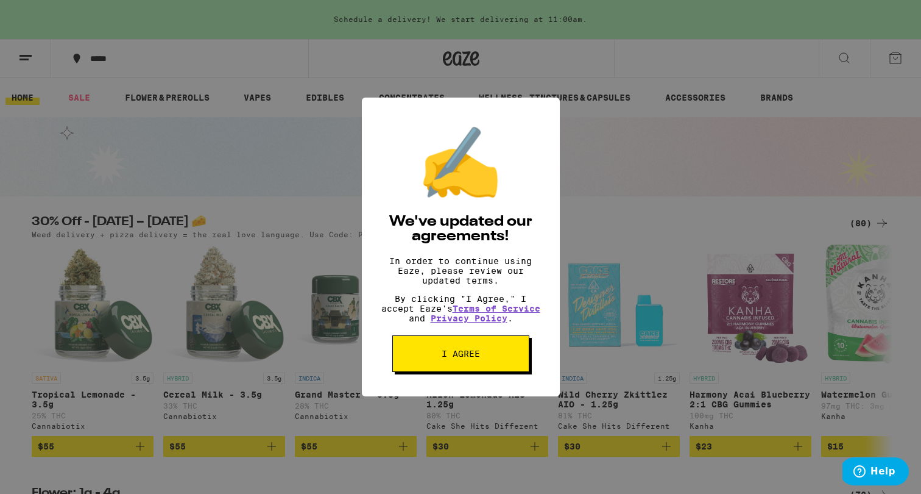
click at [450, 356] on button "I agree" at bounding box center [460, 353] width 137 height 37
